Goal: Information Seeking & Learning: Learn about a topic

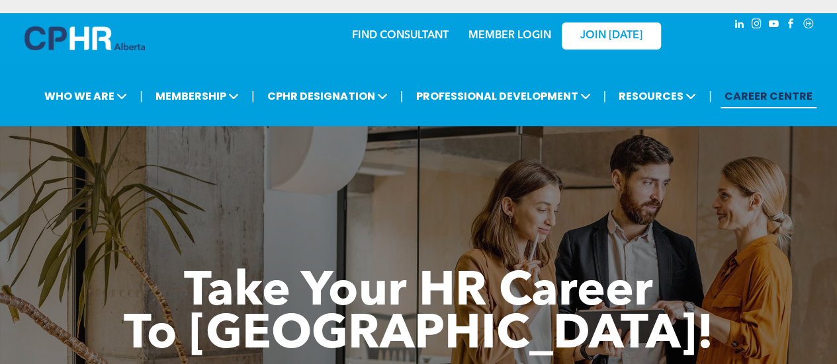
click at [498, 31] on link "MEMBER LOGIN" at bounding box center [509, 35] width 83 height 11
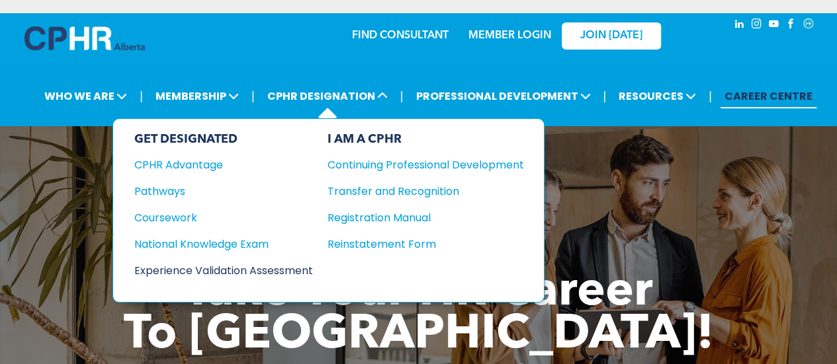
click at [215, 263] on div "Experience Validation Assessment" at bounding box center [214, 271] width 161 height 17
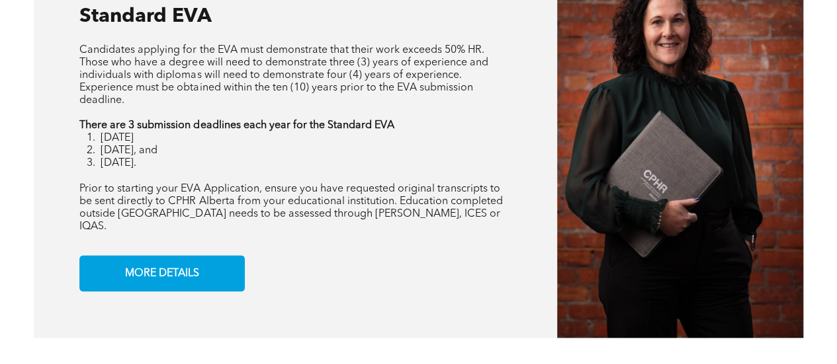
scroll to position [1093, 0]
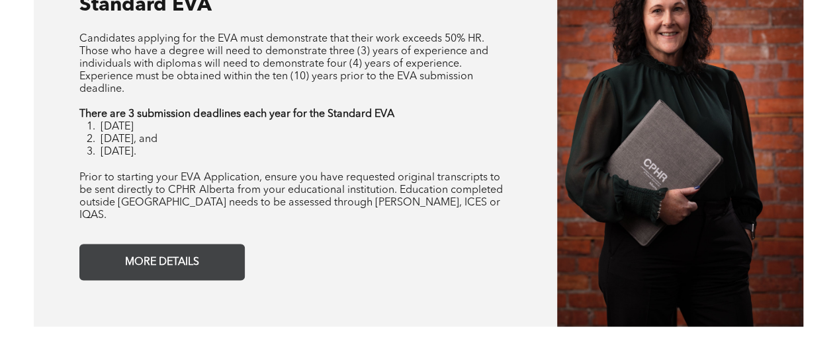
click at [145, 252] on span "MORE DETAILS" at bounding box center [161, 262] width 83 height 26
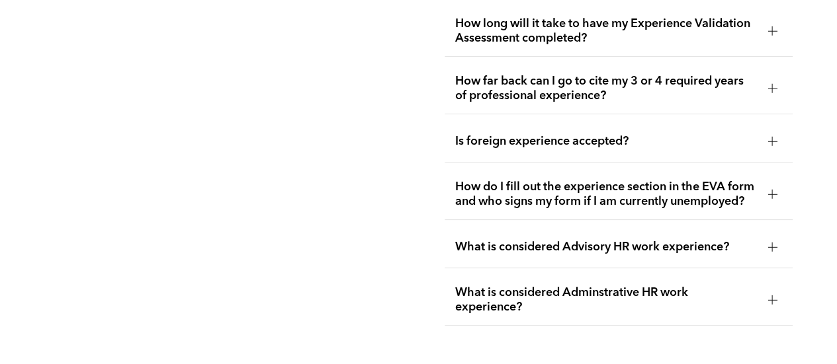
scroll to position [2565, 0]
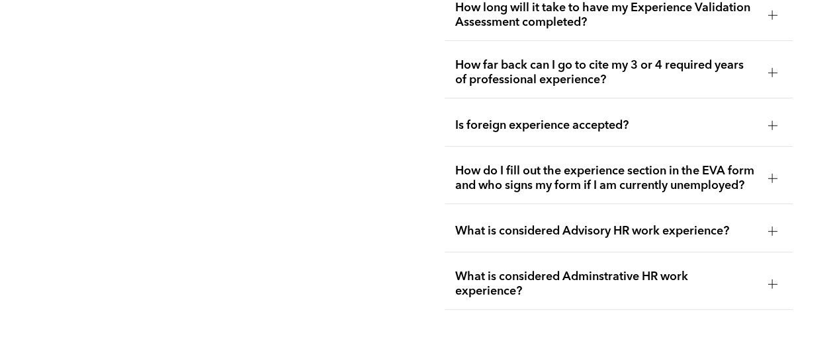
click at [774, 72] on div at bounding box center [771, 72] width 9 height 1
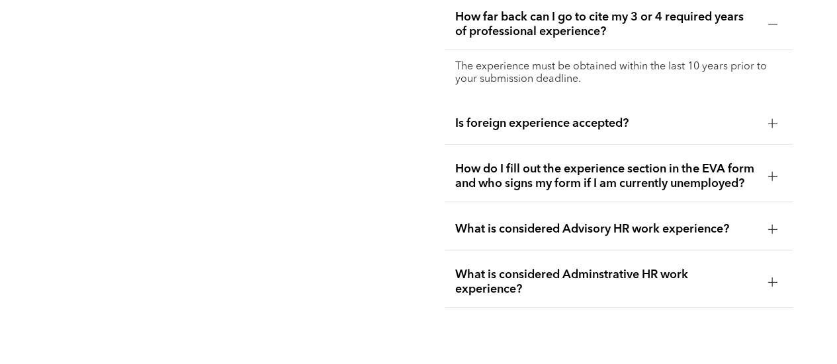
scroll to position [2609, 0]
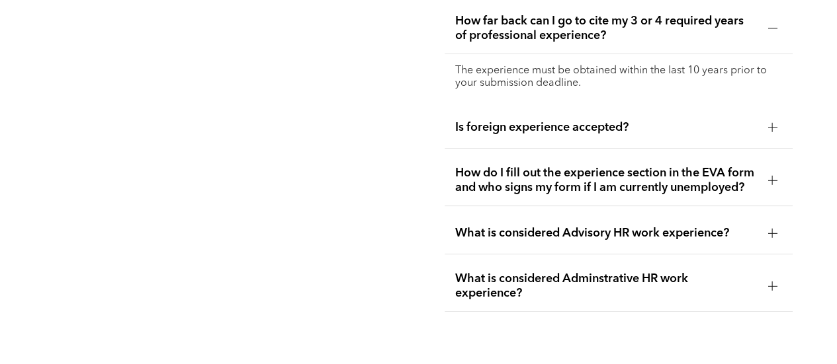
click at [770, 185] on div at bounding box center [771, 180] width 9 height 9
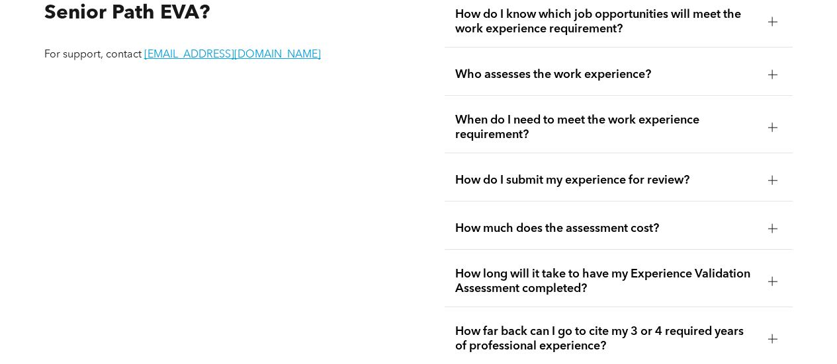
scroll to position [2303, 0]
